Goal: Navigation & Orientation: Go to known website

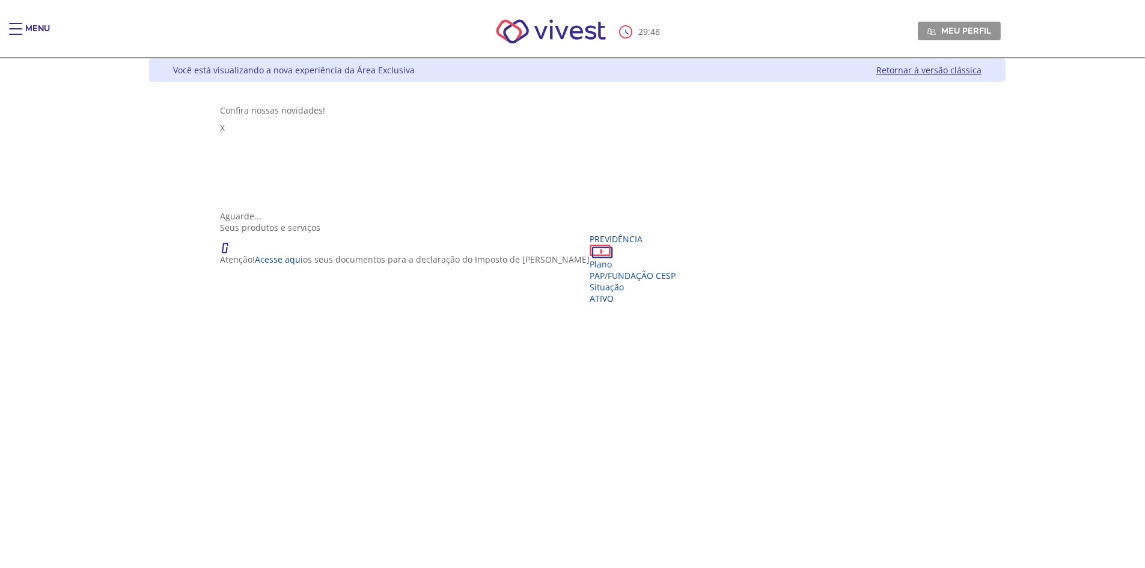
click at [982, 70] on link "Retornar à versão clássica" at bounding box center [929, 69] width 105 height 11
click at [982, 71] on link "Retornar à versão clássica" at bounding box center [929, 69] width 105 height 11
